Goal: Task Accomplishment & Management: Manage account settings

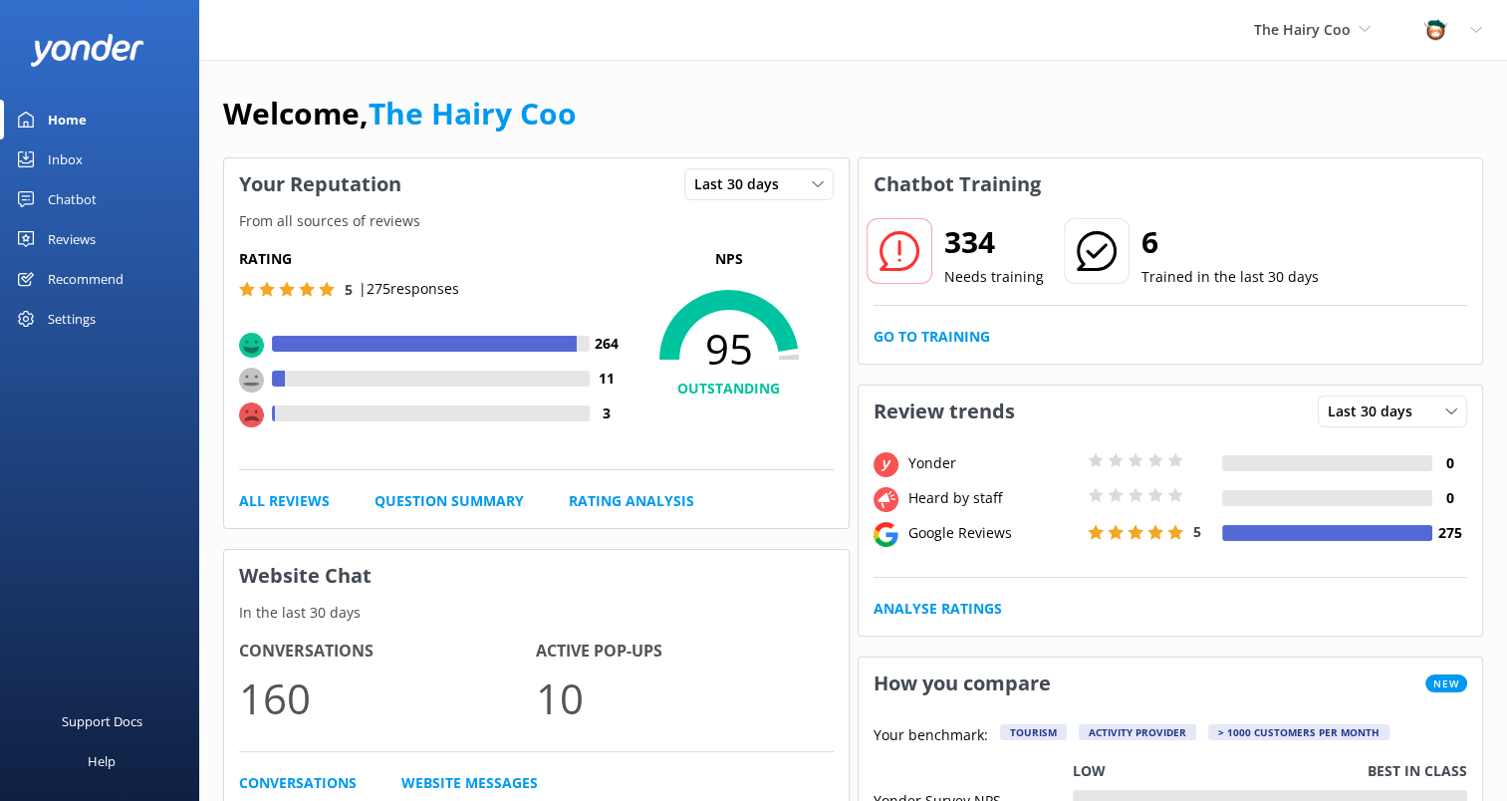
drag, startPoint x: 43, startPoint y: 154, endPoint x: 188, endPoint y: 96, distance: 156.8
click at [43, 154] on link "Inbox" at bounding box center [99, 159] width 199 height 40
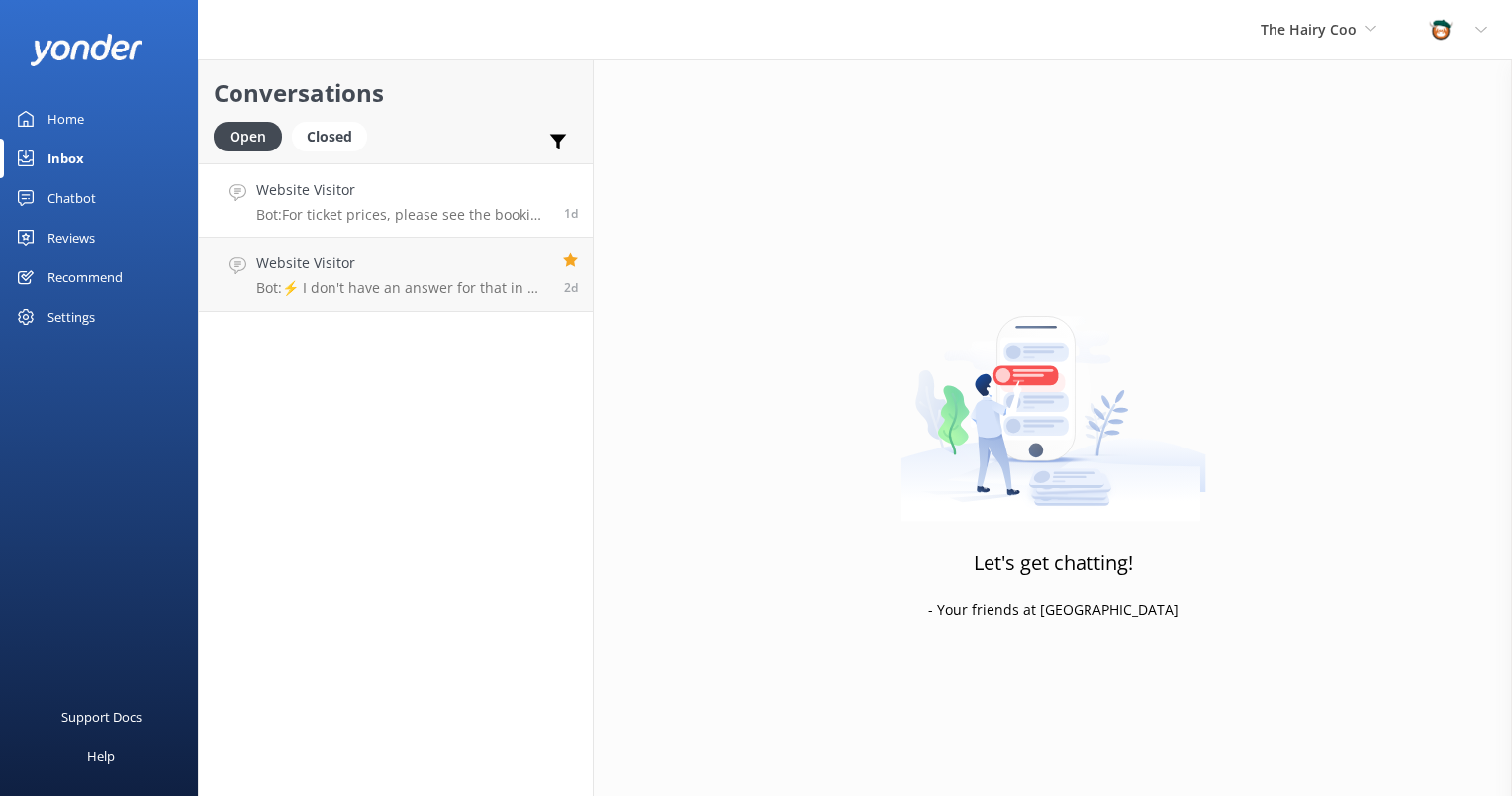
click at [354, 208] on p "Bot: For ticket prices, please see the booking page on the individual tour page…" at bounding box center [402, 215] width 293 height 18
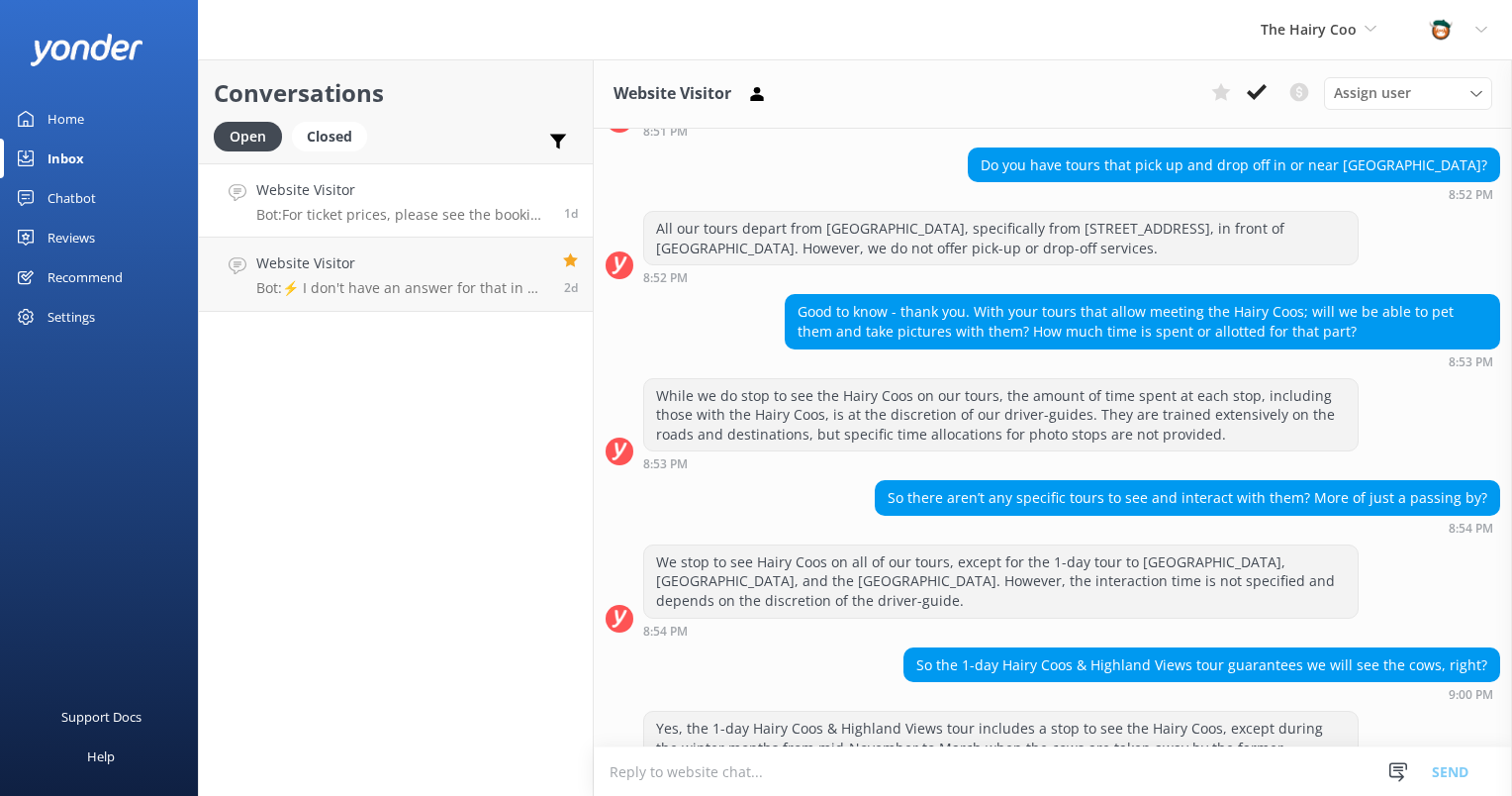
scroll to position [486, 0]
